Goal: Transaction & Acquisition: Book appointment/travel/reservation

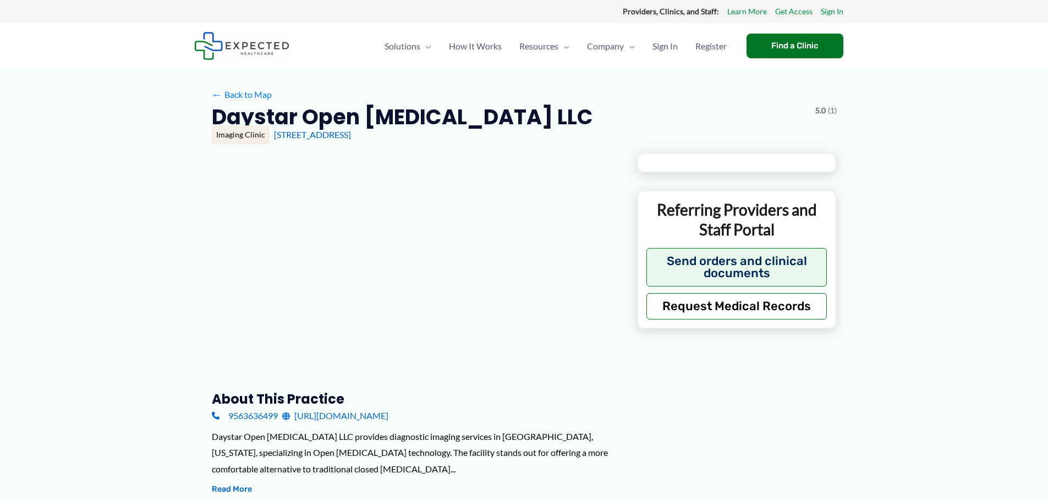
type input "**********"
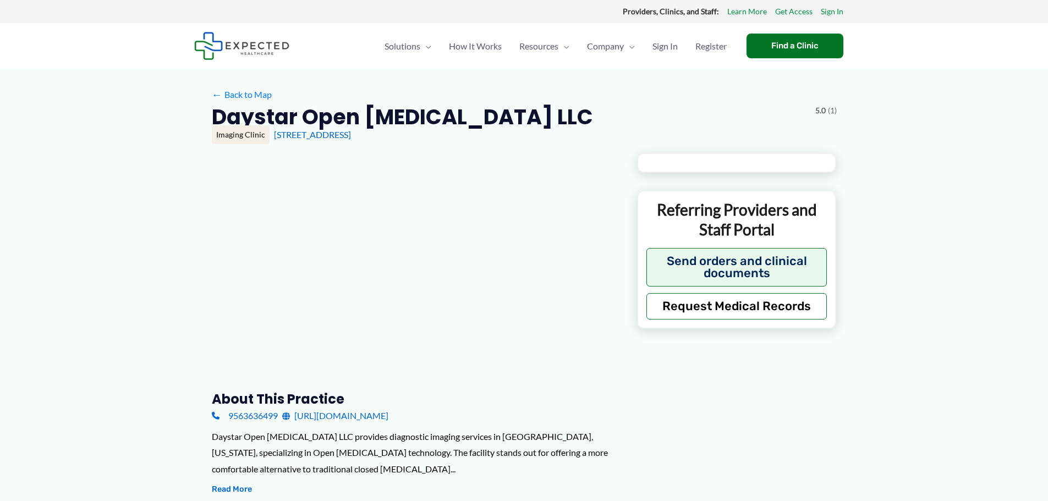
type input "**********"
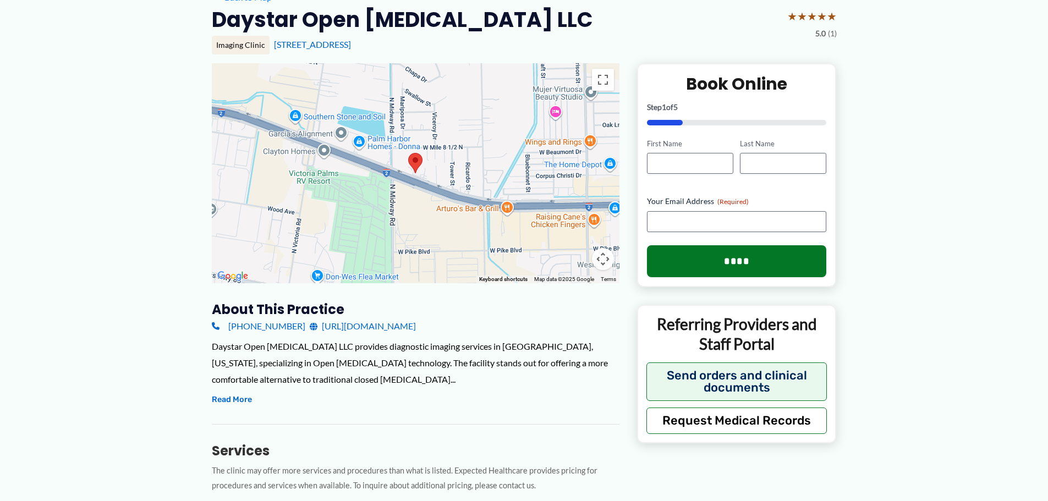
scroll to position [110, 0]
